Goal: Information Seeking & Learning: Learn about a topic

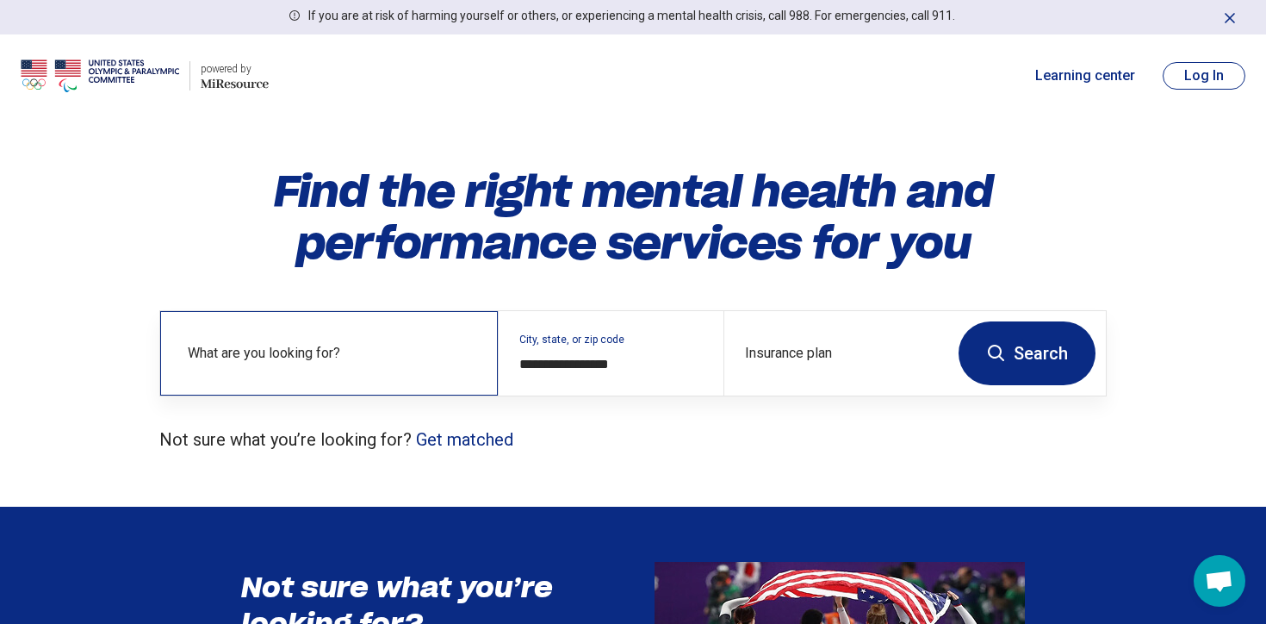
click at [345, 356] on label "What are you looking for?" at bounding box center [332, 353] width 289 height 21
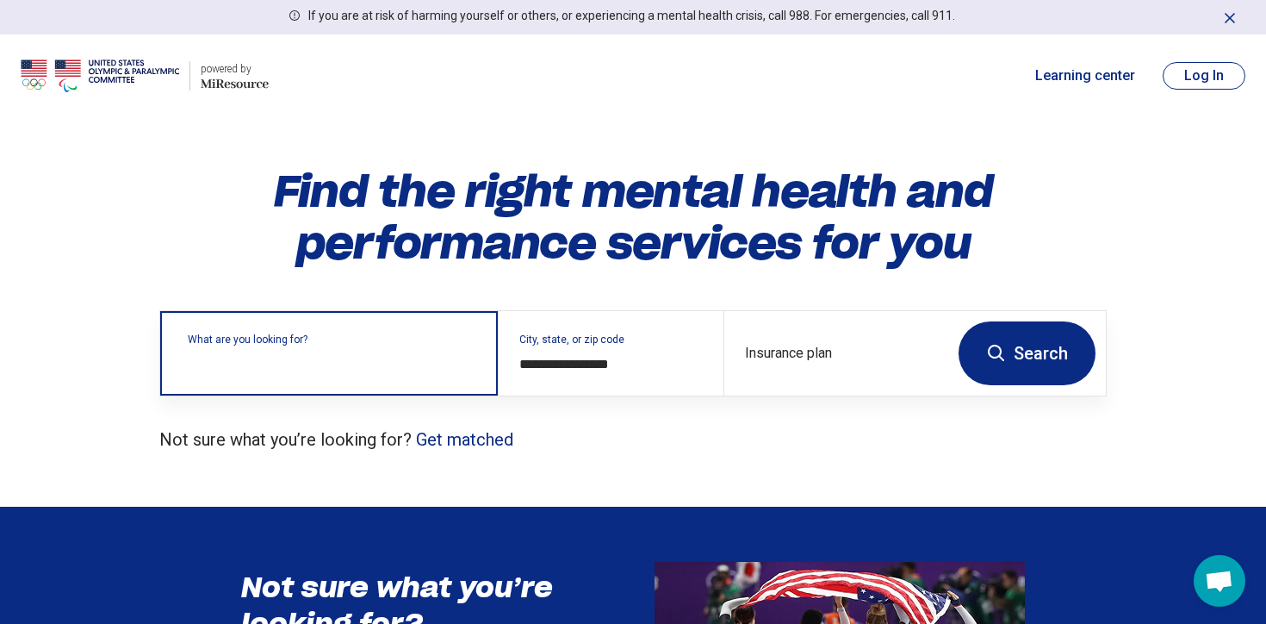
click at [345, 356] on input "text" at bounding box center [332, 361] width 289 height 21
type input "*"
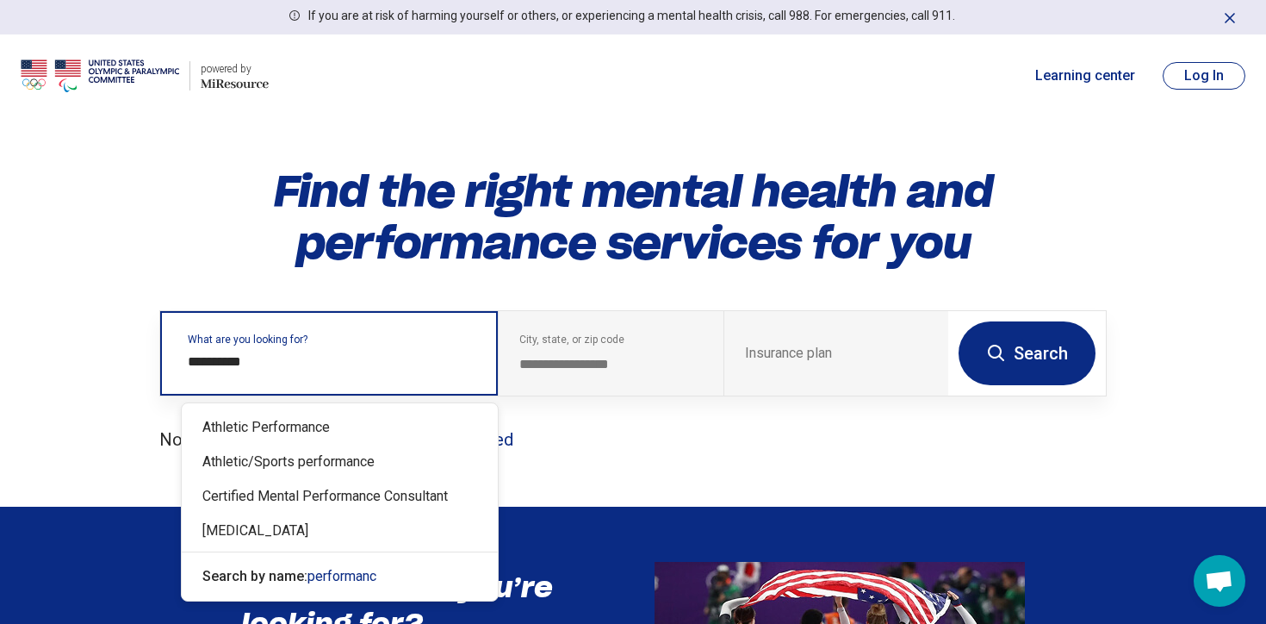
type input "**********"
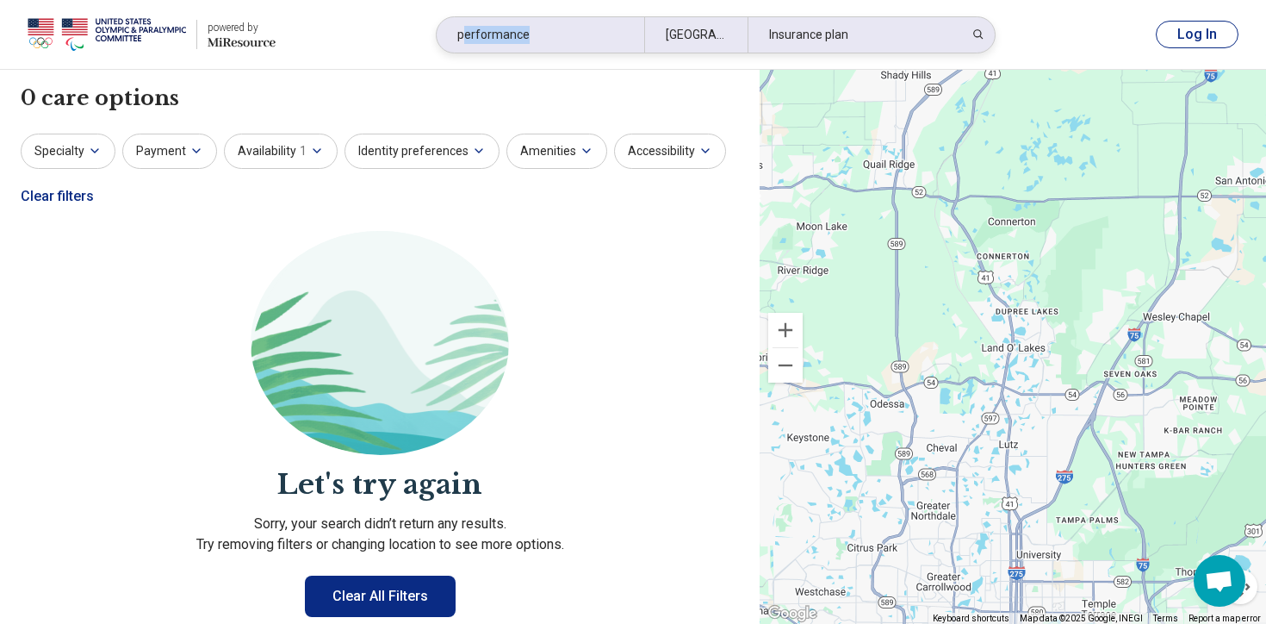
drag, startPoint x: 543, startPoint y: 28, endPoint x: 462, endPoint y: 29, distance: 81.0
click at [462, 29] on div "performance" at bounding box center [541, 34] width 208 height 35
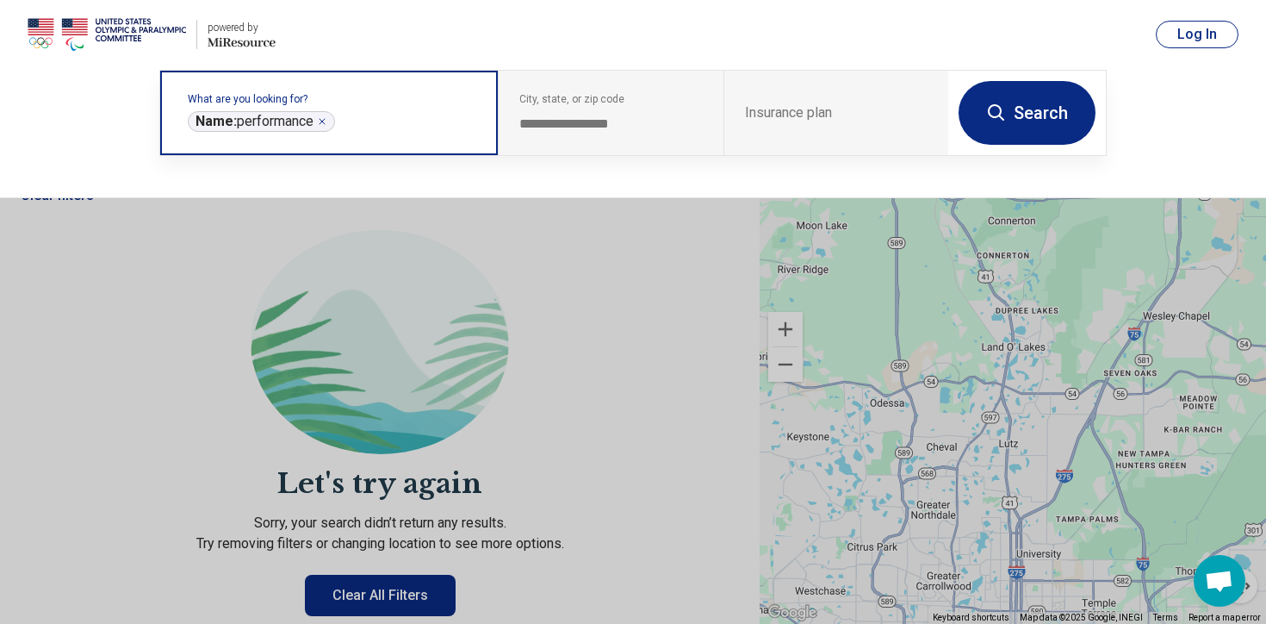
click at [325, 122] on icon "Remove" at bounding box center [322, 121] width 5 height 5
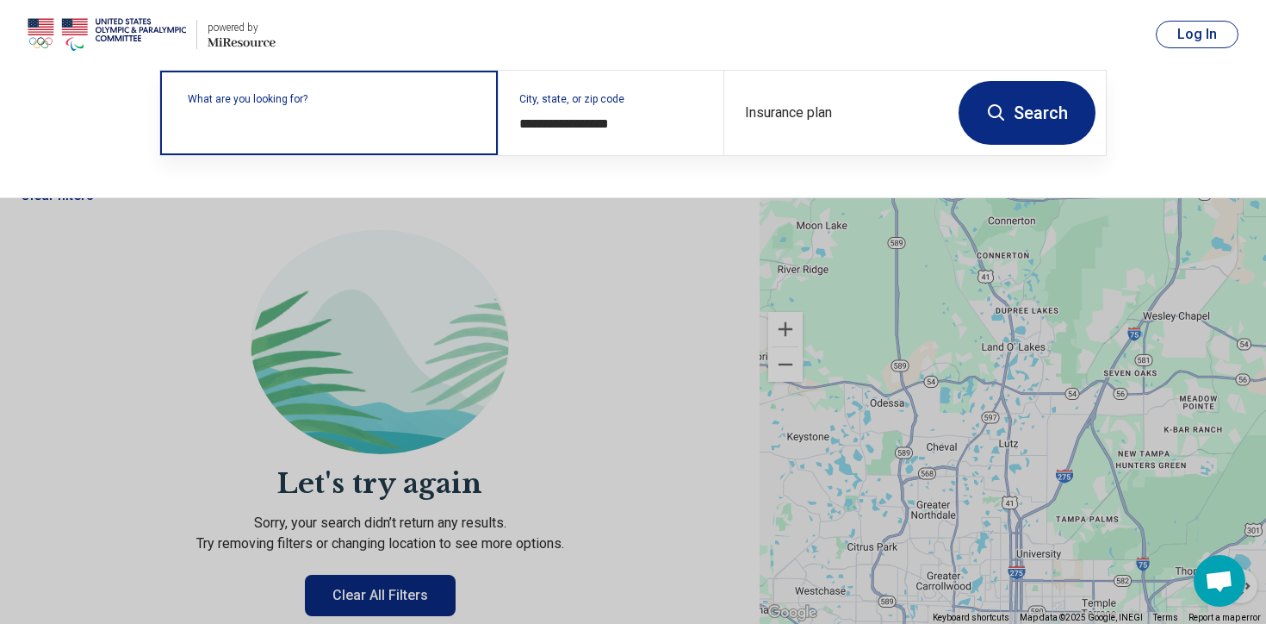
click at [1000, 127] on button "Search" at bounding box center [1027, 113] width 137 height 64
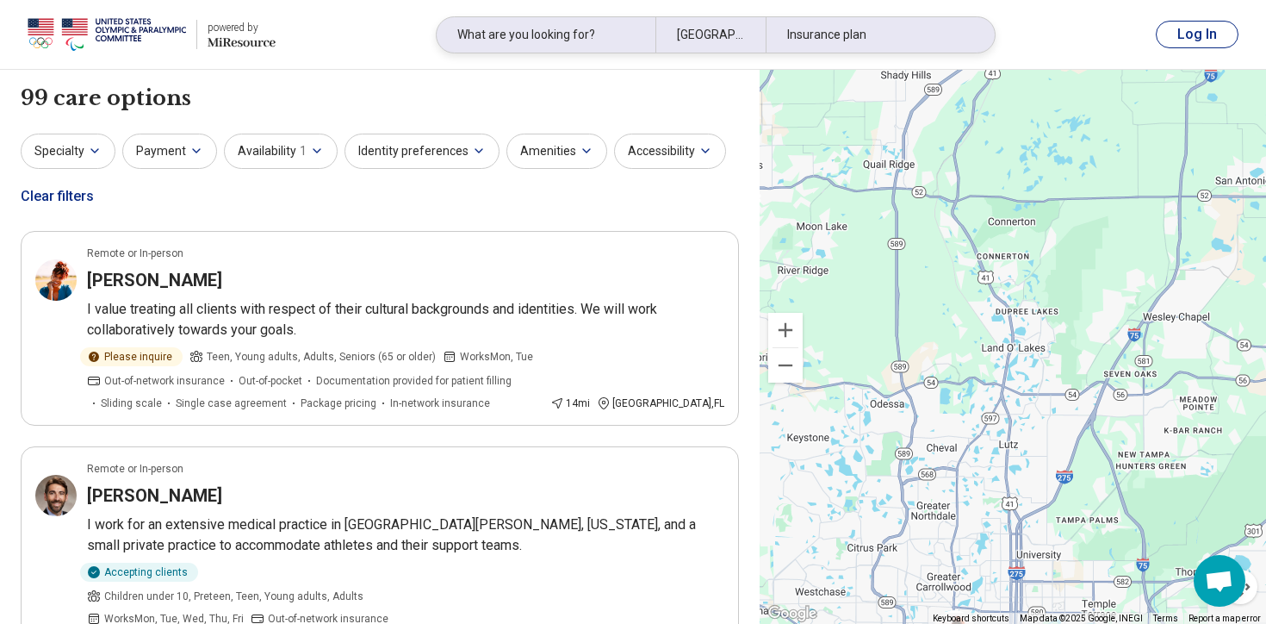
click at [842, 28] on div "Insurance plan" at bounding box center [875, 34] width 219 height 35
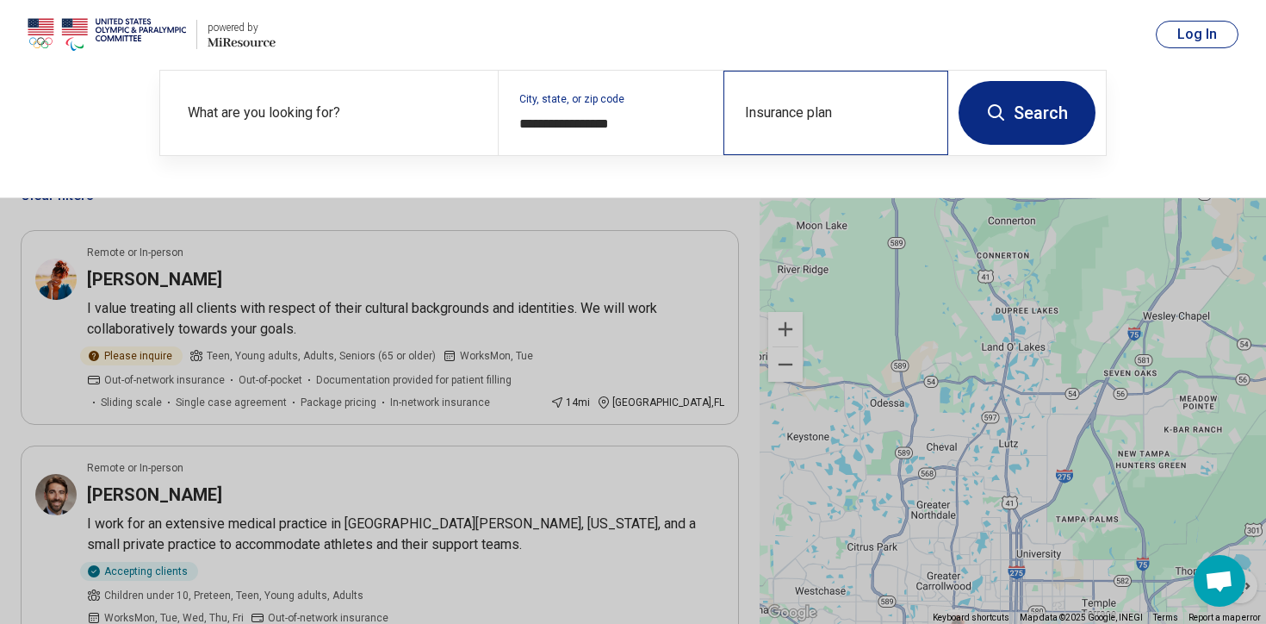
click at [806, 112] on div "Insurance plan" at bounding box center [835, 113] width 225 height 84
click at [779, 124] on input "Insurance plan" at bounding box center [836, 124] width 183 height 21
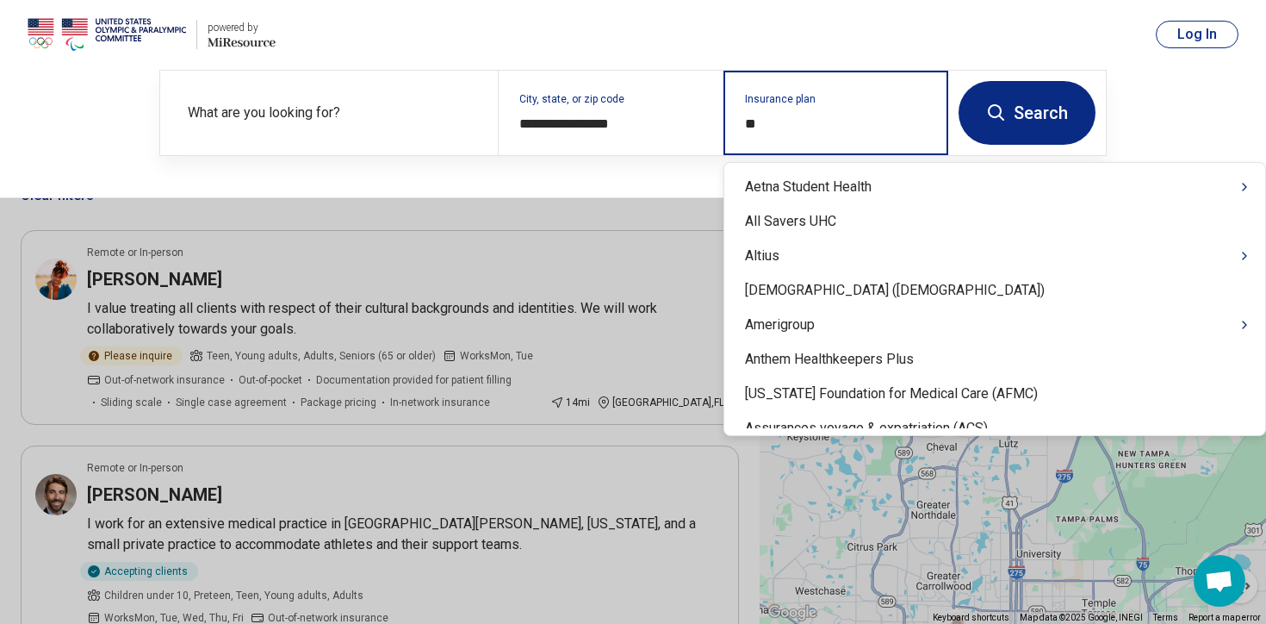
type input "***"
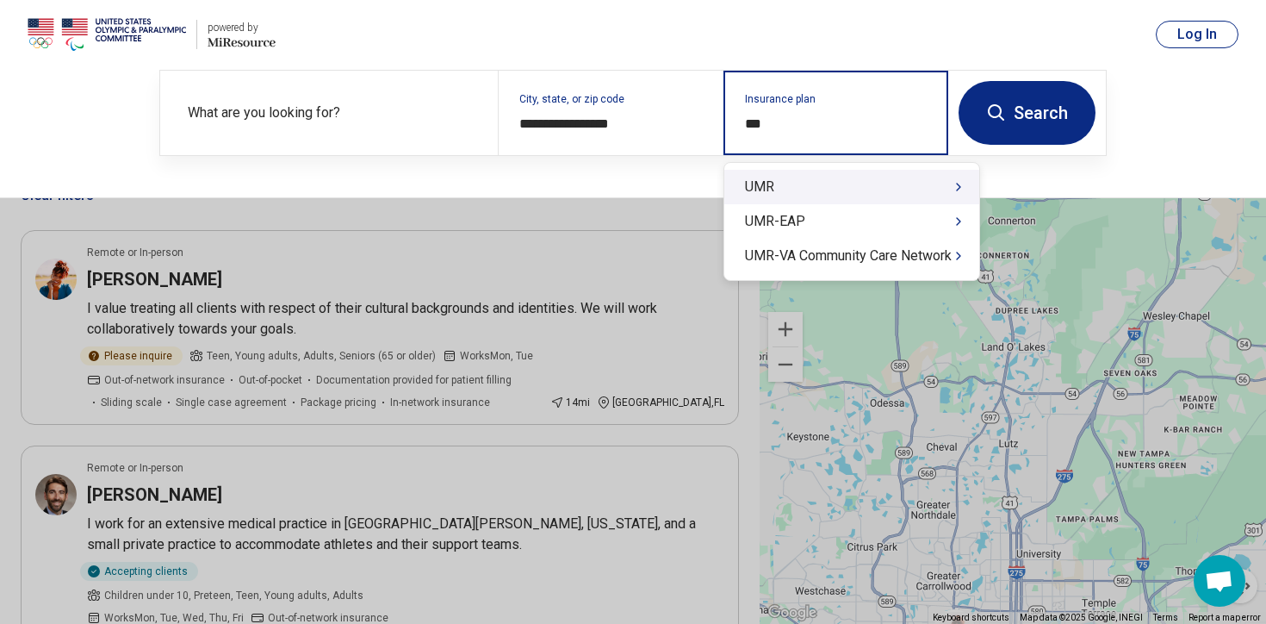
click at [775, 184] on div "UMR" at bounding box center [851, 187] width 255 height 34
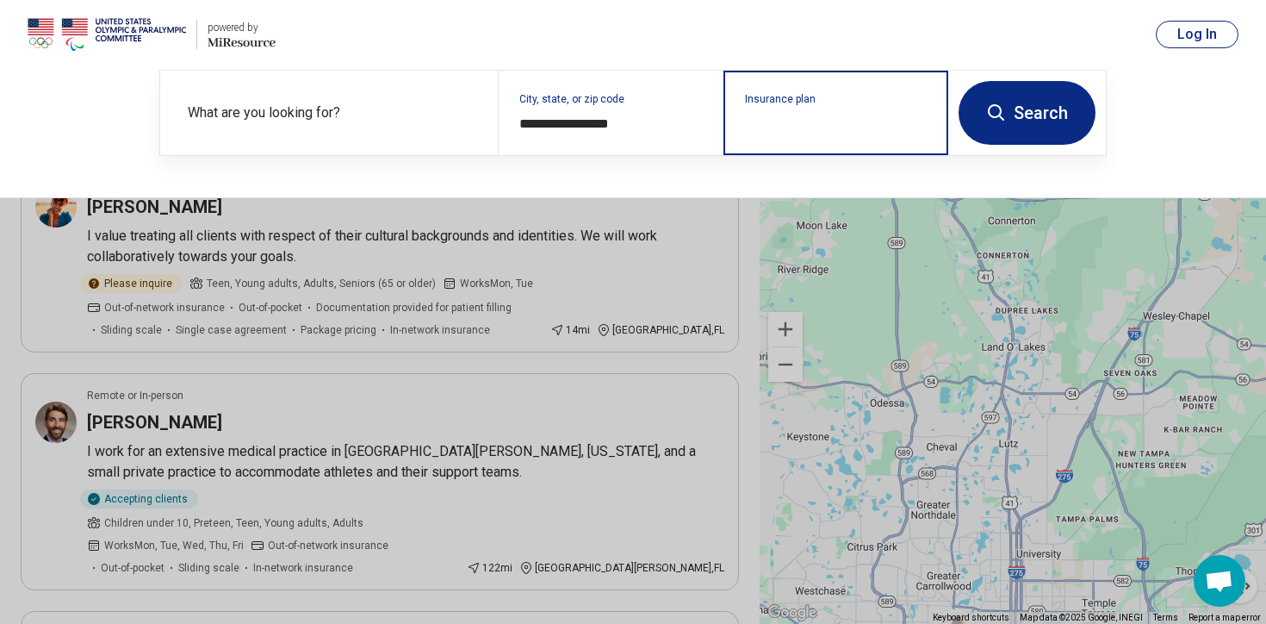
scroll to position [75, 0]
click at [798, 122] on input "Insurance plan" at bounding box center [836, 124] width 183 height 21
type input "*"
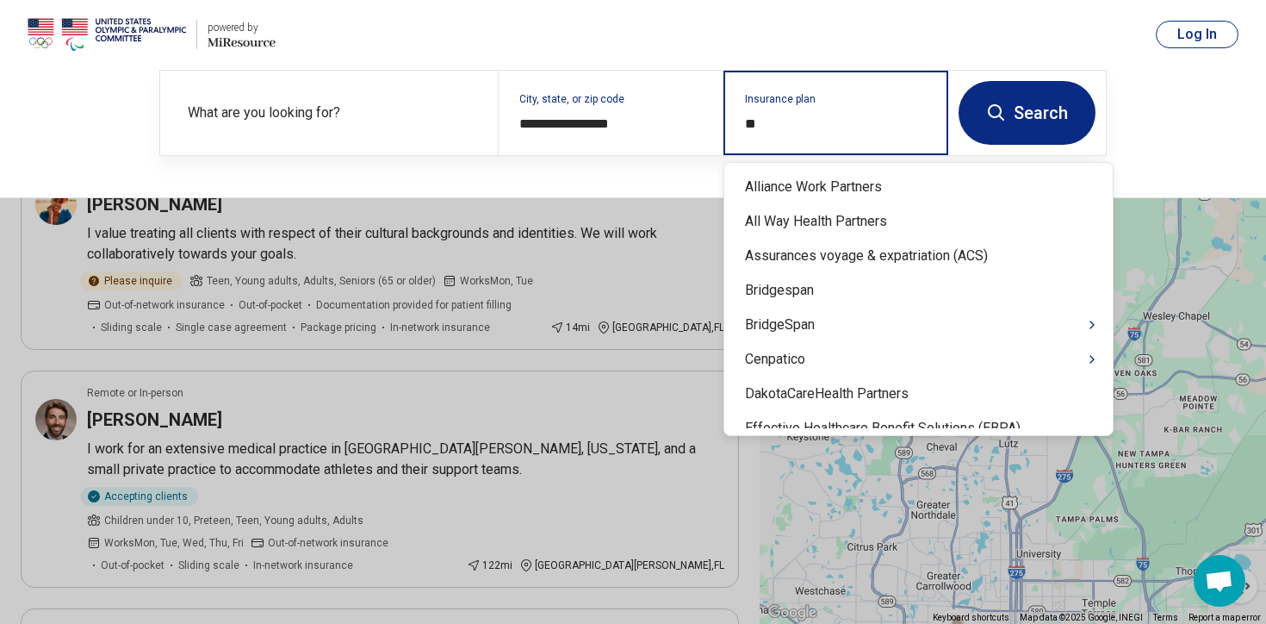
type input "*"
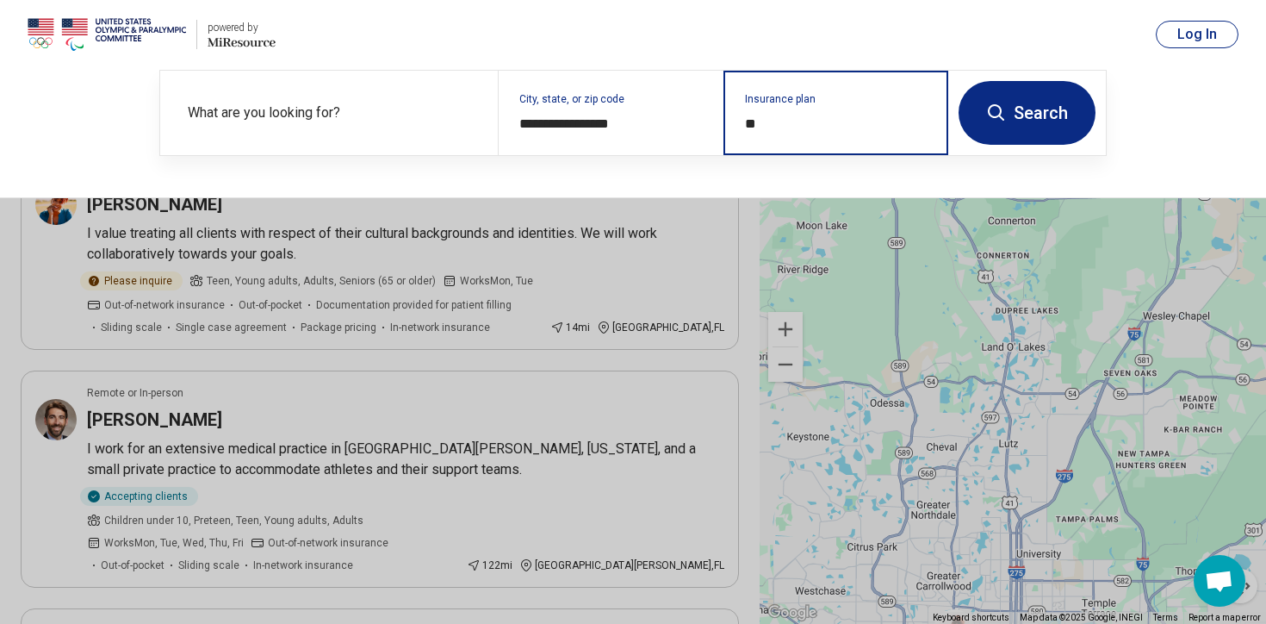
type input "*"
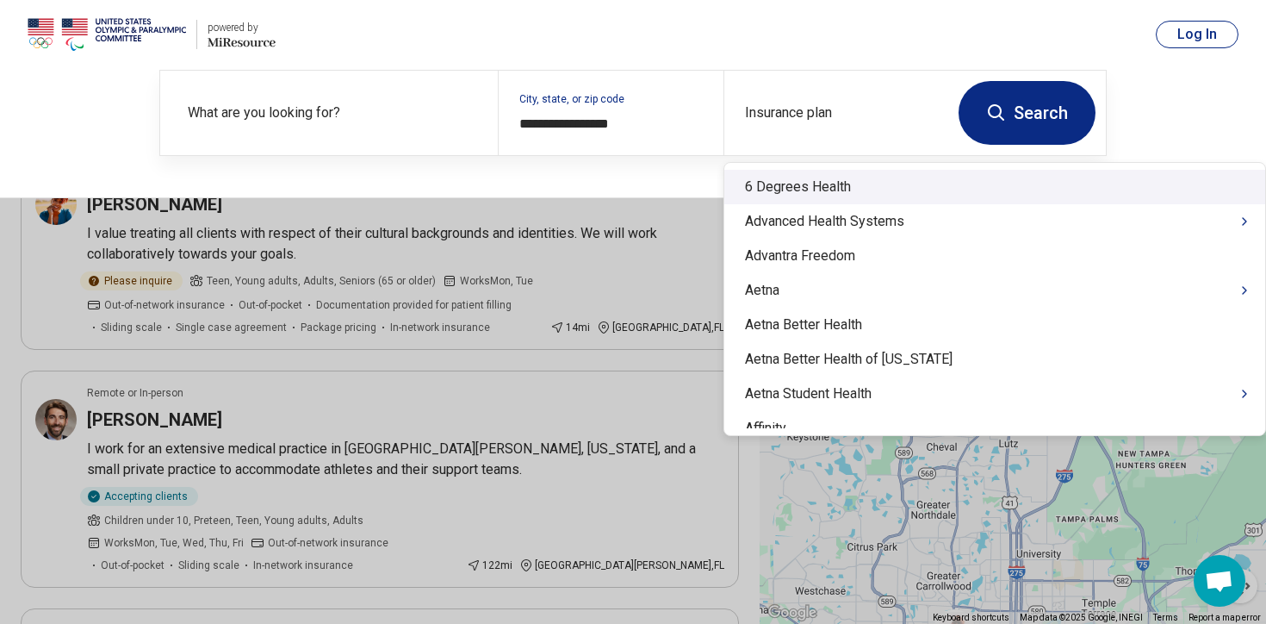
click at [618, 270] on button at bounding box center [633, 312] width 1266 height 624
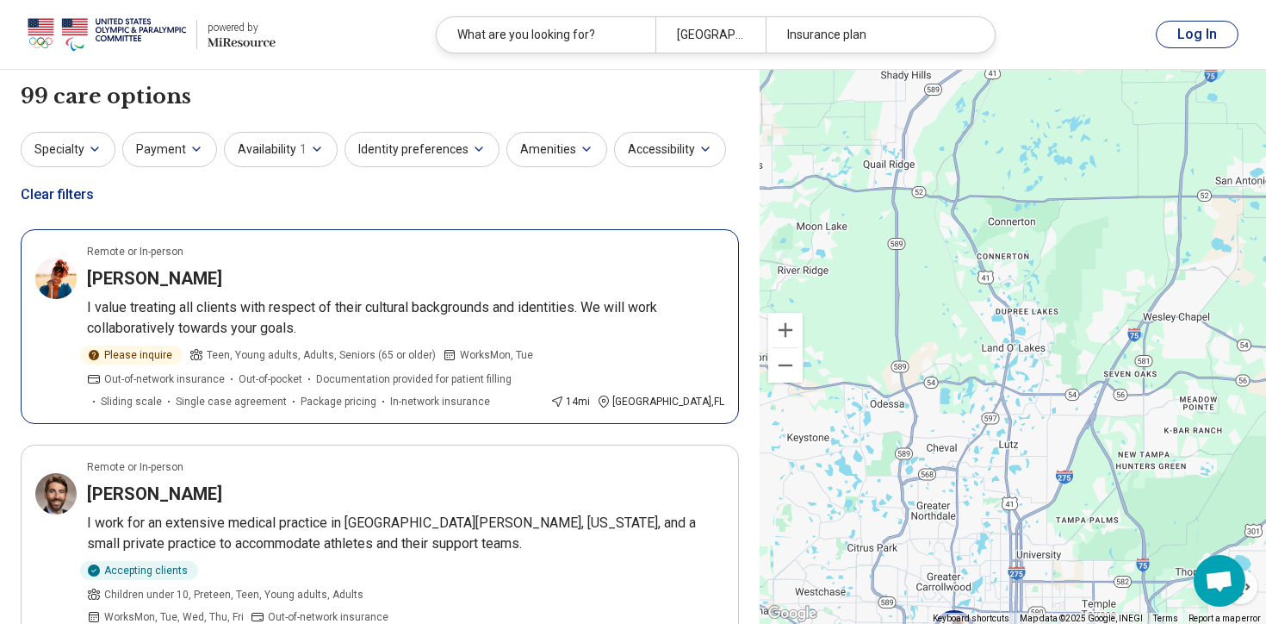
scroll to position [0, 0]
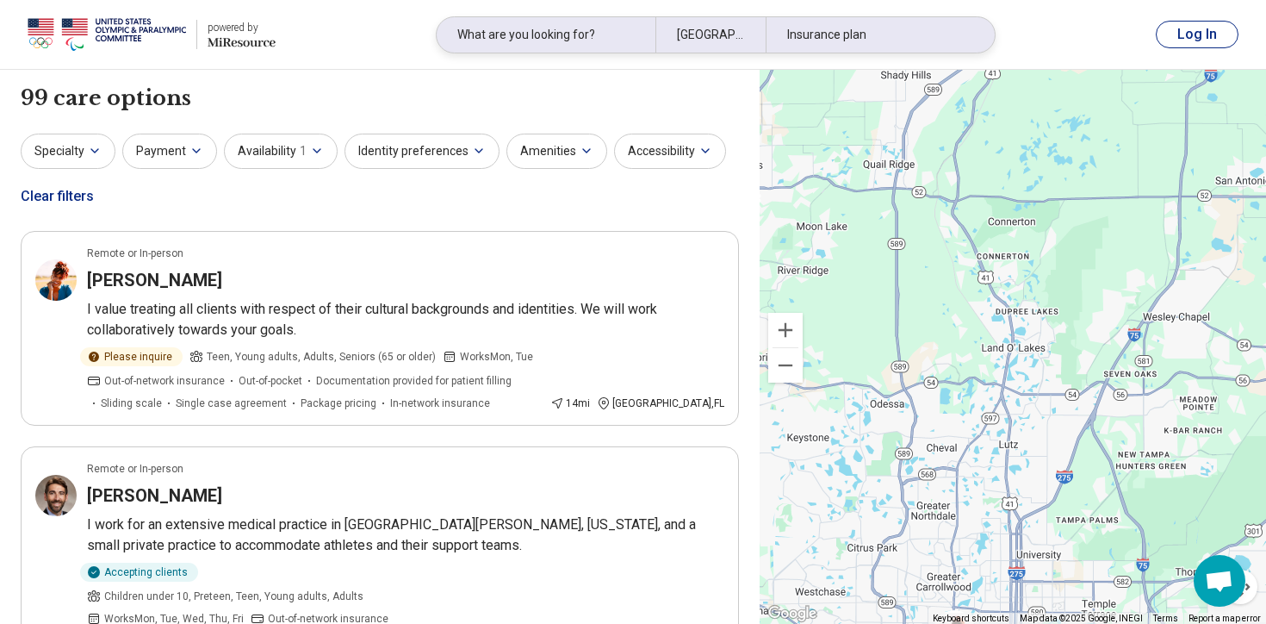
click at [797, 40] on div "Insurance plan" at bounding box center [875, 34] width 219 height 35
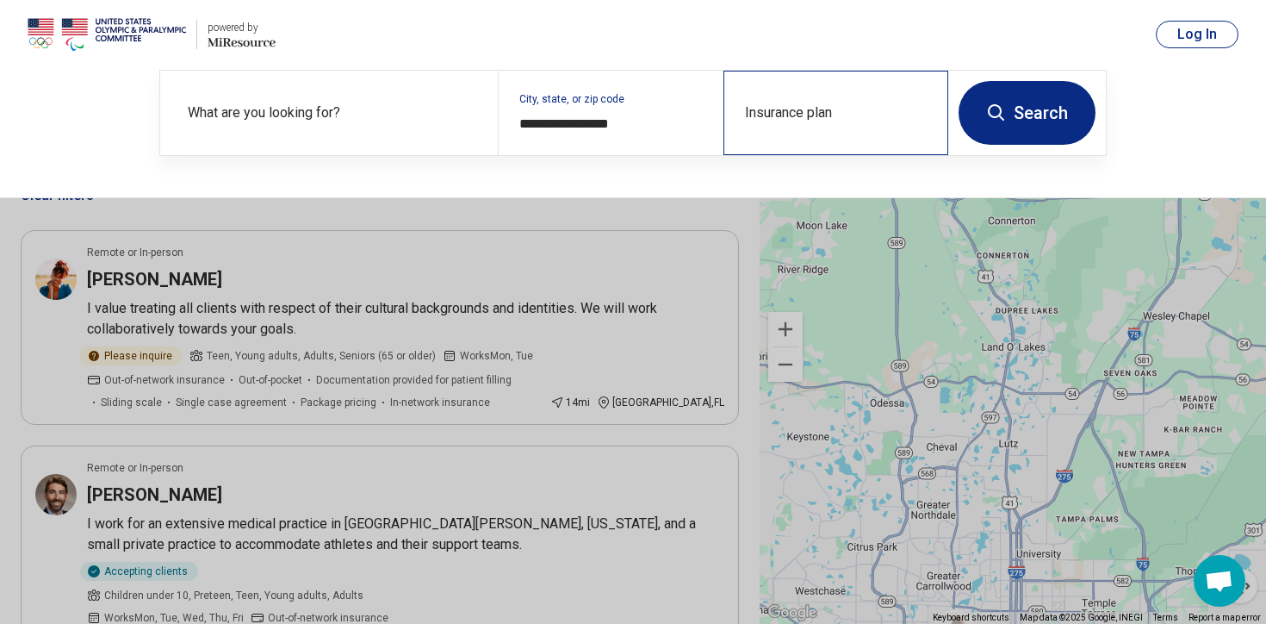
click at [785, 101] on div "Insurance plan" at bounding box center [835, 113] width 225 height 84
click at [785, 109] on div "Insurance plan" at bounding box center [835, 113] width 225 height 84
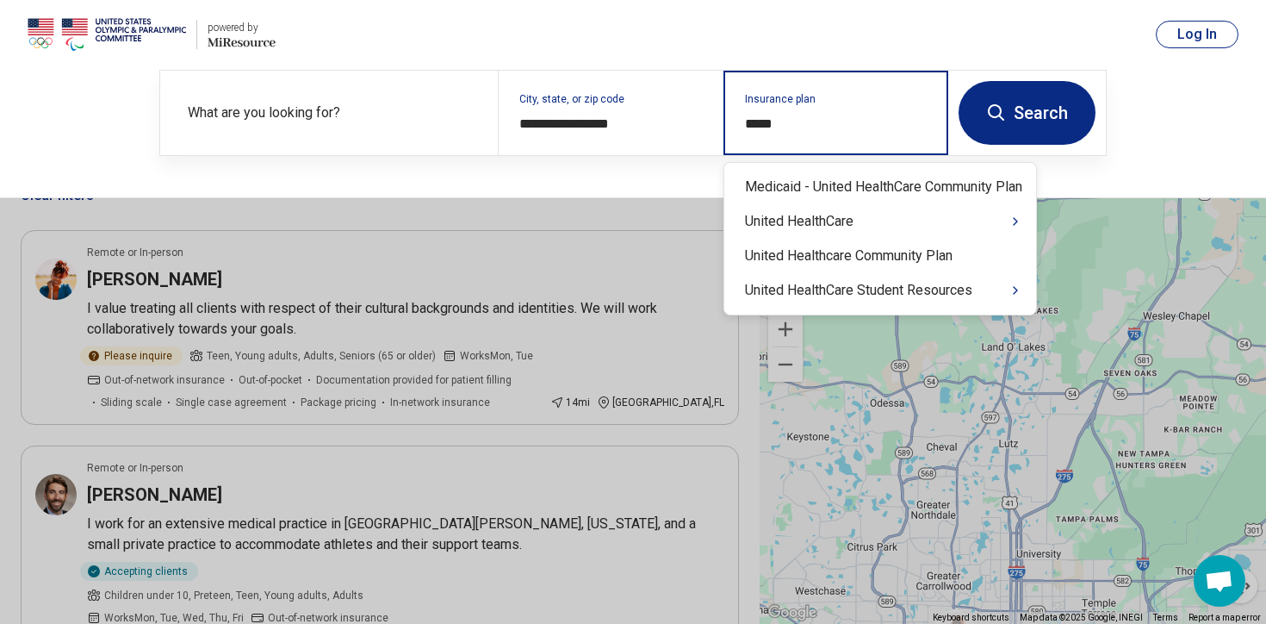
type input "******"
click at [896, 222] on div "United HealthCare" at bounding box center [880, 221] width 312 height 34
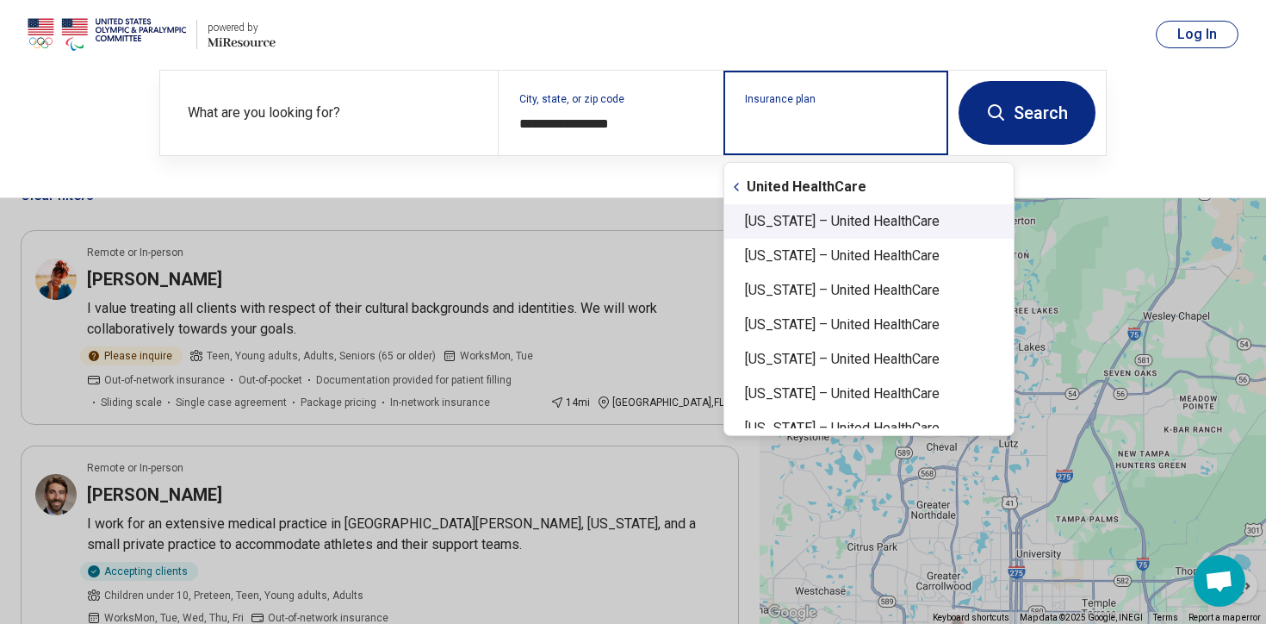
click at [841, 220] on div "[US_STATE] – United HealthCare" at bounding box center [868, 221] width 289 height 34
type input "**********"
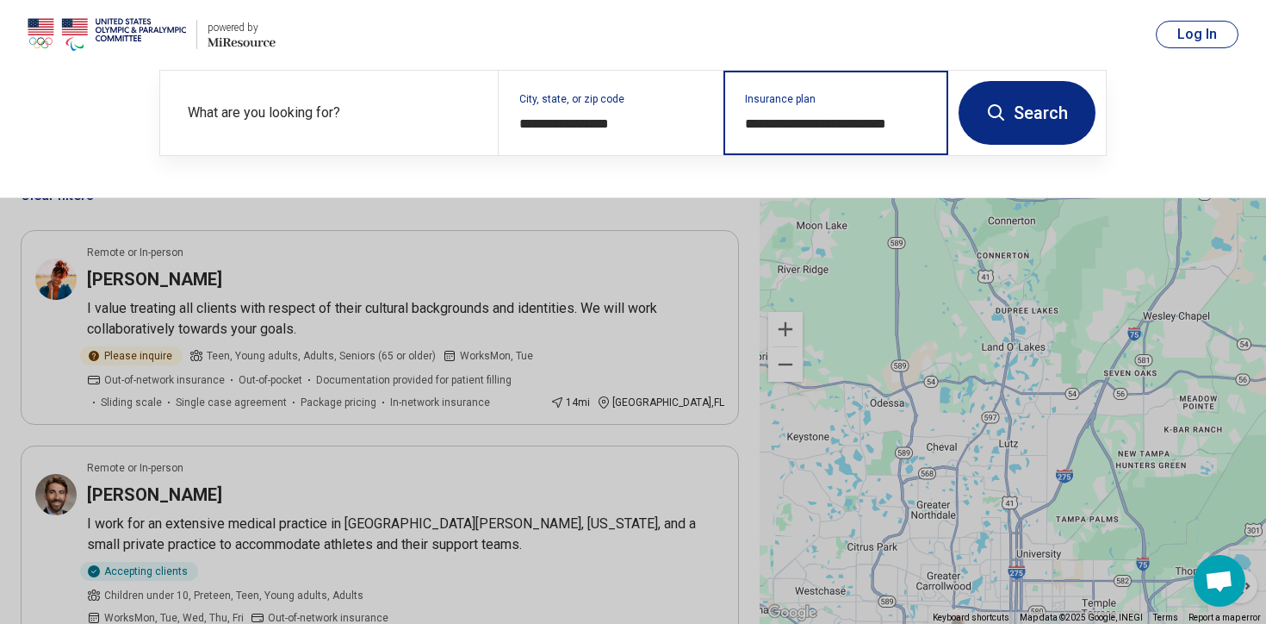
drag, startPoint x: 919, startPoint y: 131, endPoint x: 736, endPoint y: 111, distance: 183.6
click at [736, 111] on div "**********" at bounding box center [835, 113] width 225 height 84
